Goal: Information Seeking & Learning: Learn about a topic

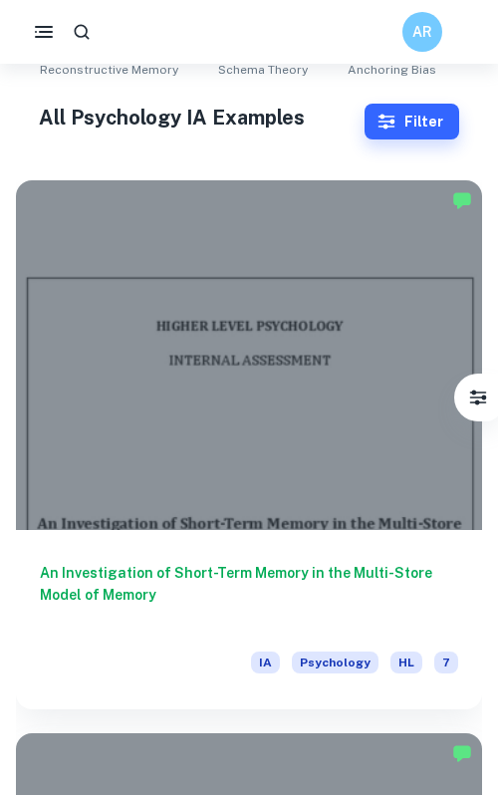
scroll to position [571, 0]
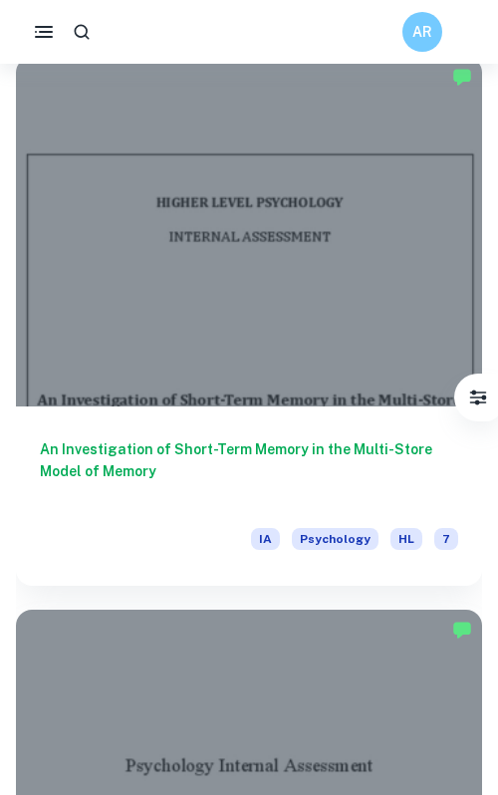
click at [92, 29] on button "button" at bounding box center [82, 32] width 36 height 36
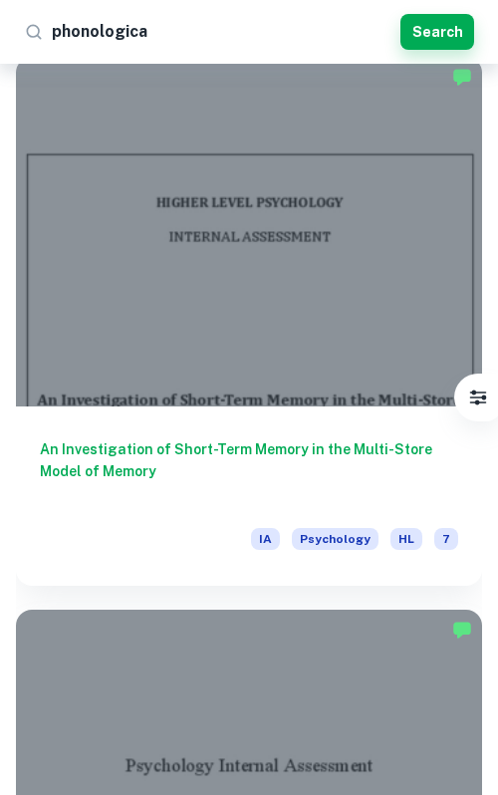
type input "phonological"
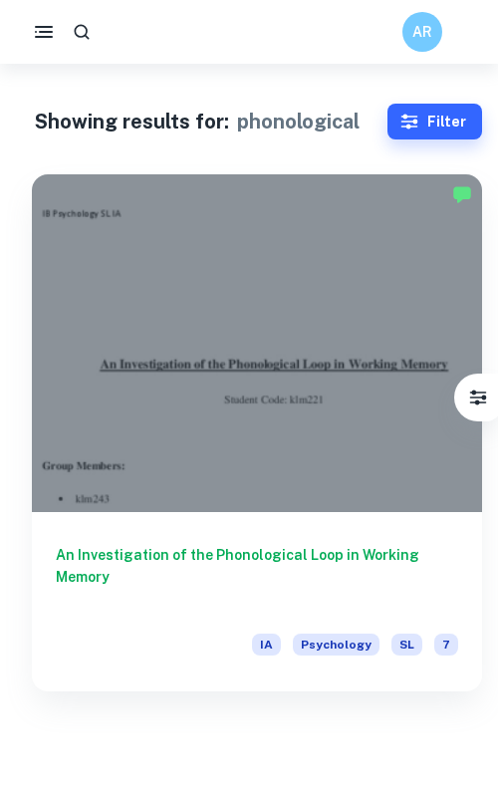
click at [239, 536] on div "An Investigation of the Phonological Loop in Working Memory IA Psychology SL 7" at bounding box center [257, 601] width 450 height 179
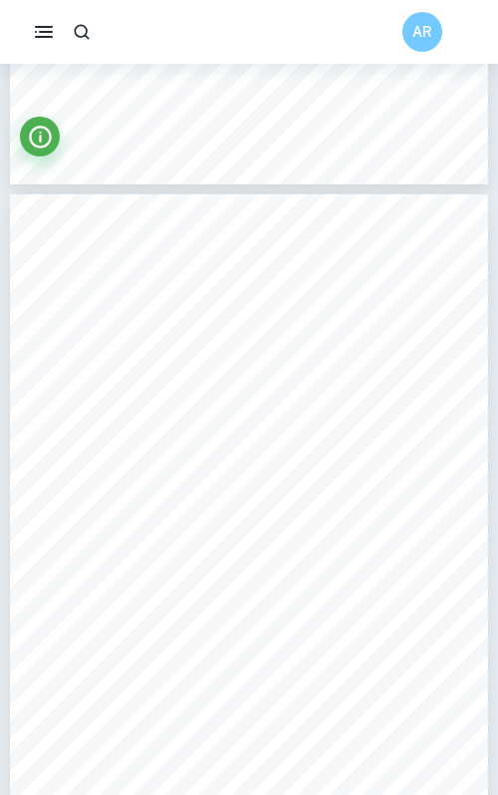
scroll to position [5808, 0]
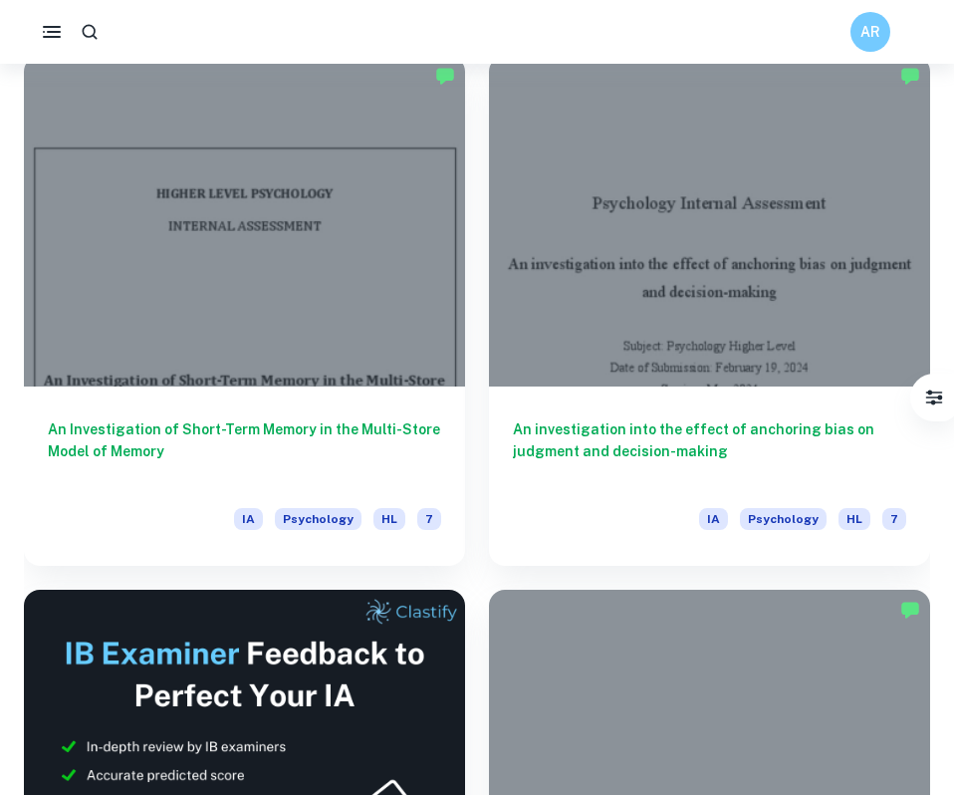
scroll to position [567, 0]
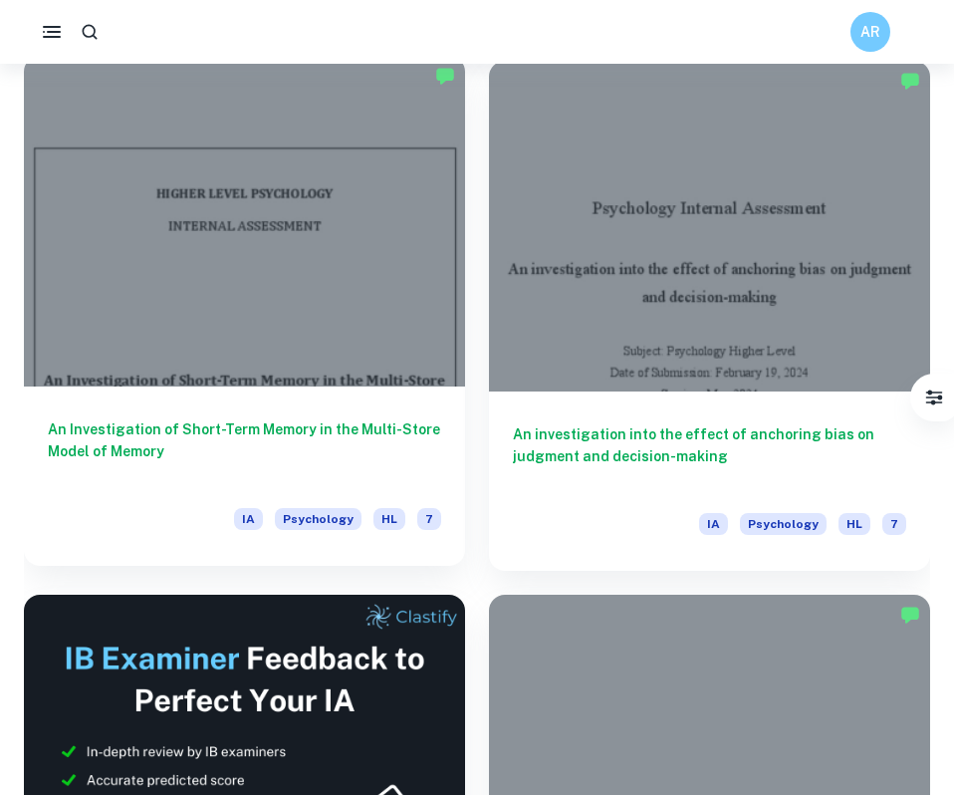
click at [415, 429] on h6 "An Investigation of Short-Term Memory in the Multi-Store Model of Memory" at bounding box center [245, 451] width 394 height 66
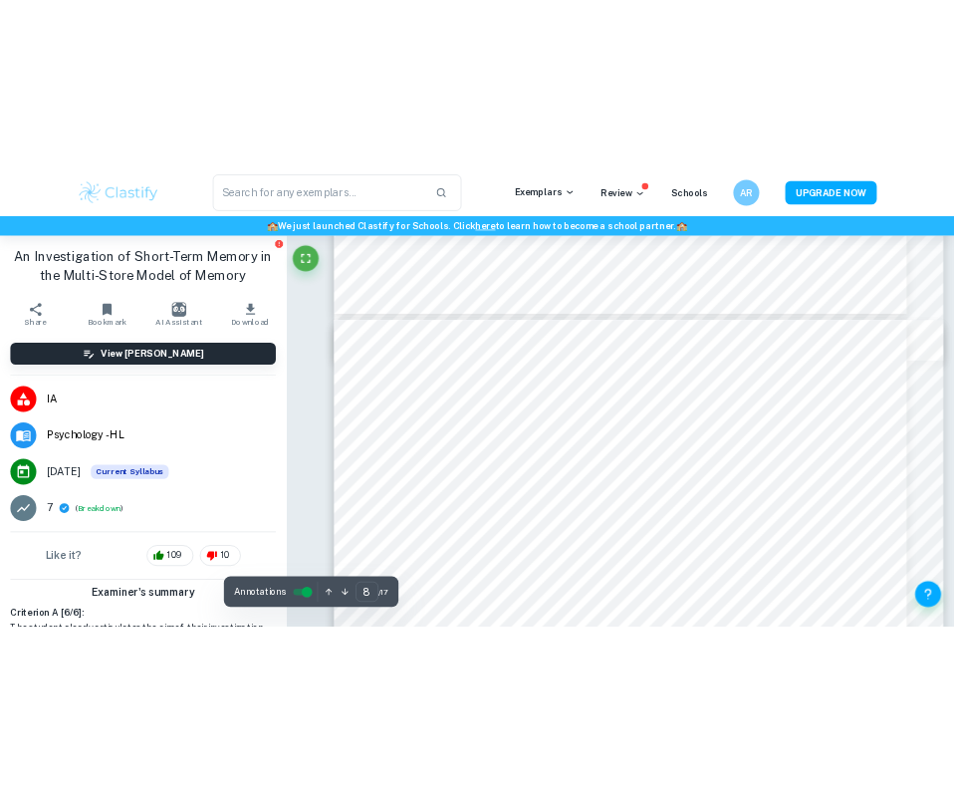
scroll to position [8261, 0]
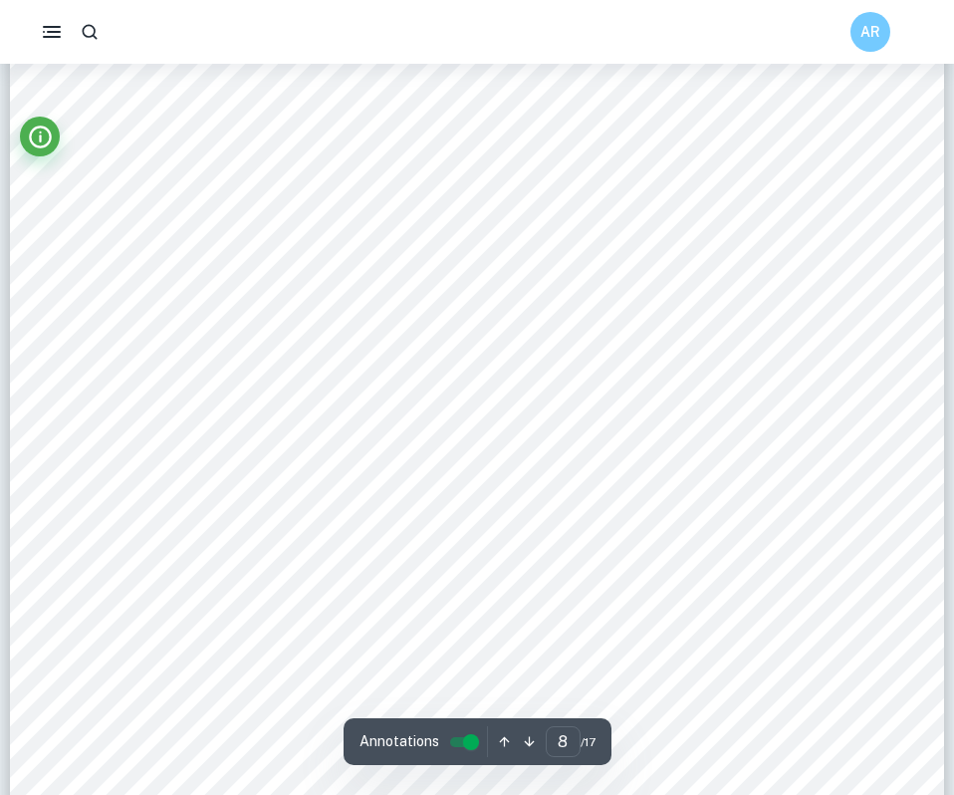
scroll to position [9145, 0]
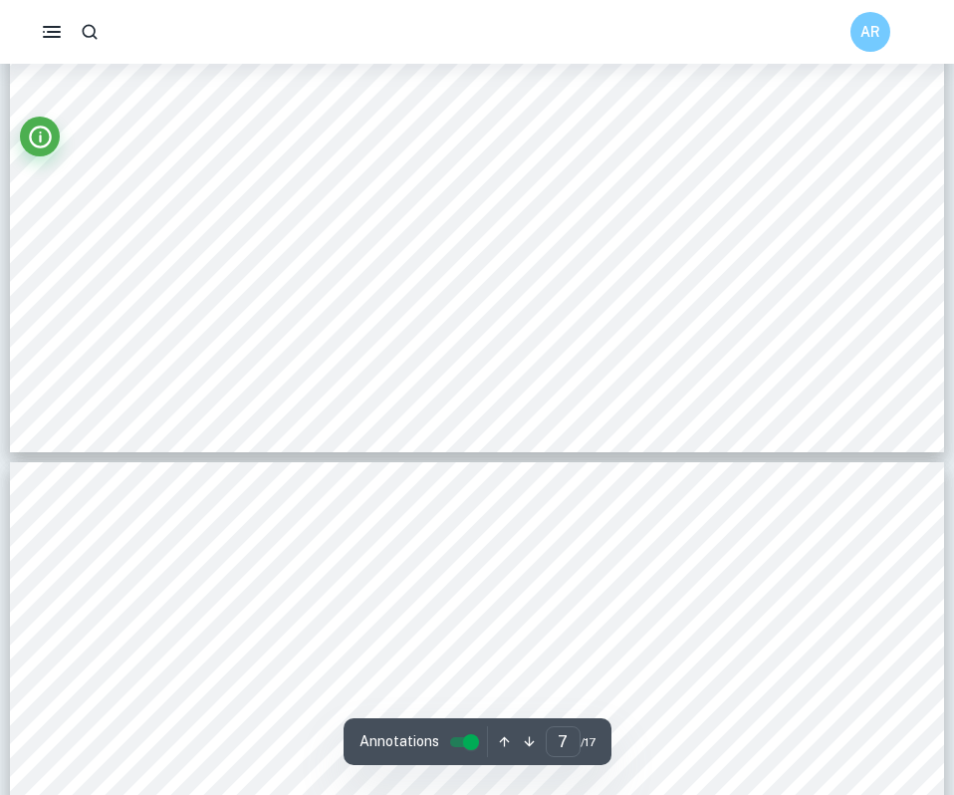
type input "8"
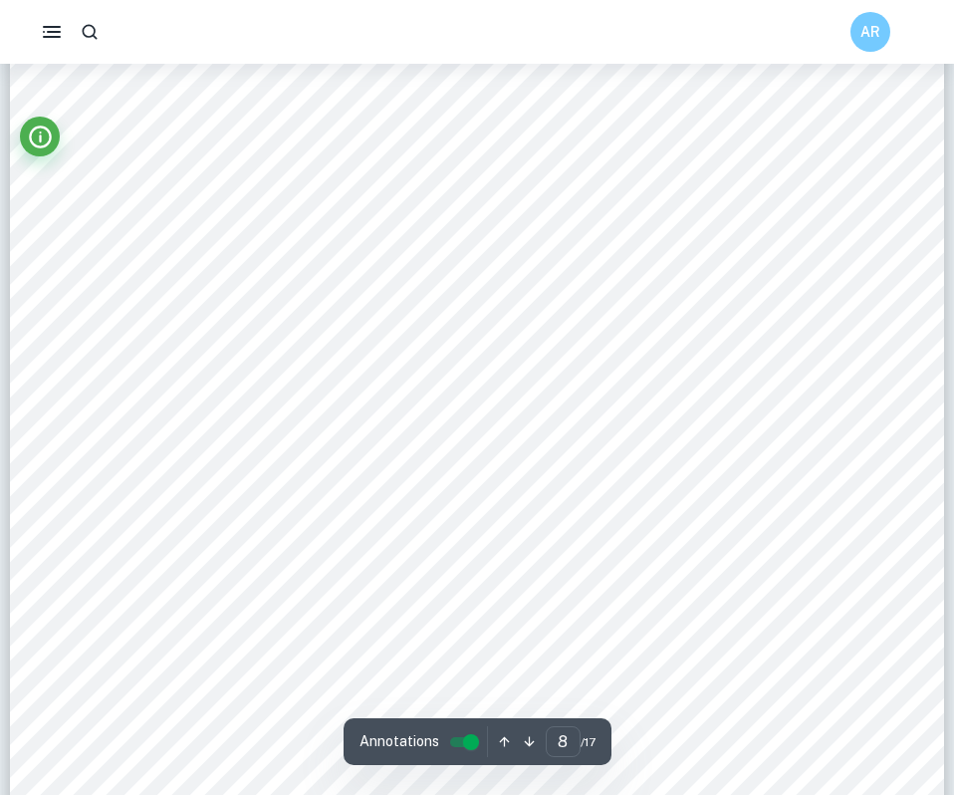
scroll to position [8904, 0]
